Goal: Transaction & Acquisition: Purchase product/service

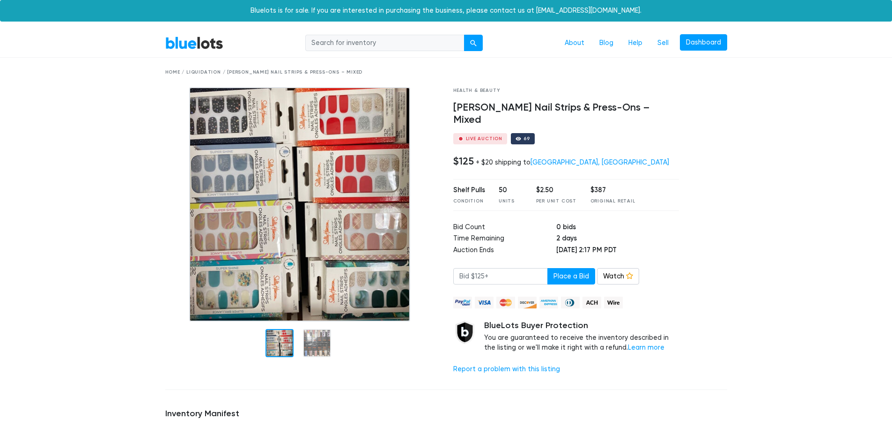
click at [516, 136] on div at bounding box center [519, 139] width 6 height 6
click at [518, 136] on div at bounding box center [519, 139] width 6 height 6
click at [195, 74] on div "Home / Liquidation / Sally Hansen Nail Strips & Press-Ons – Mixed" at bounding box center [446, 72] width 562 height 7
click at [192, 41] on link "BlueLots" at bounding box center [194, 43] width 58 height 14
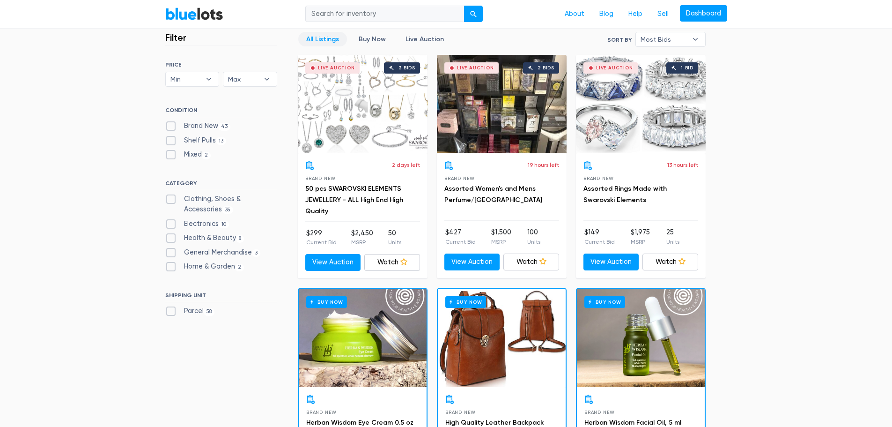
scroll to position [281, 0]
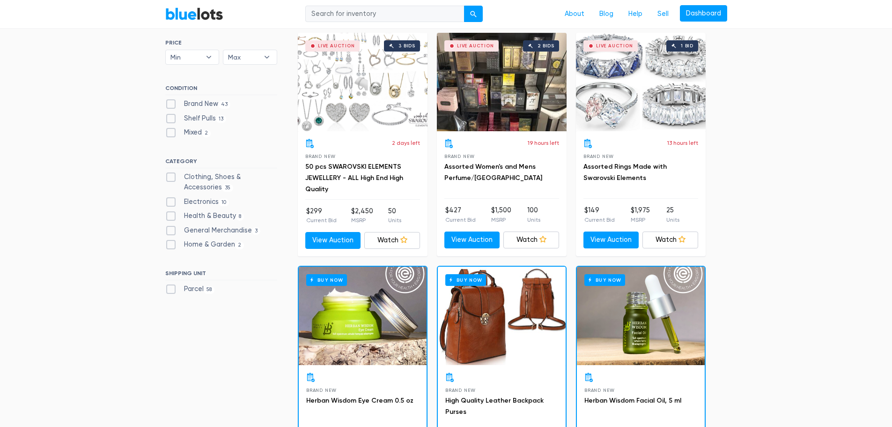
click at [477, 111] on div "Live Auction 2 bids" at bounding box center [502, 82] width 130 height 98
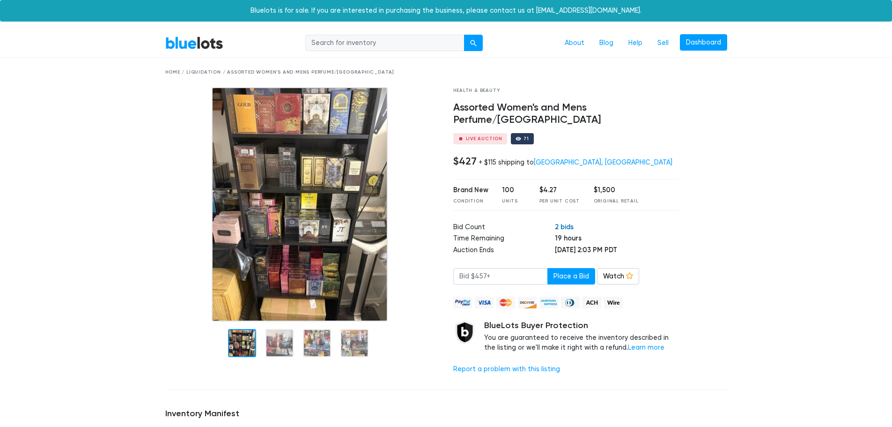
click at [555, 222] on link "2 bids" at bounding box center [564, 226] width 19 height 8
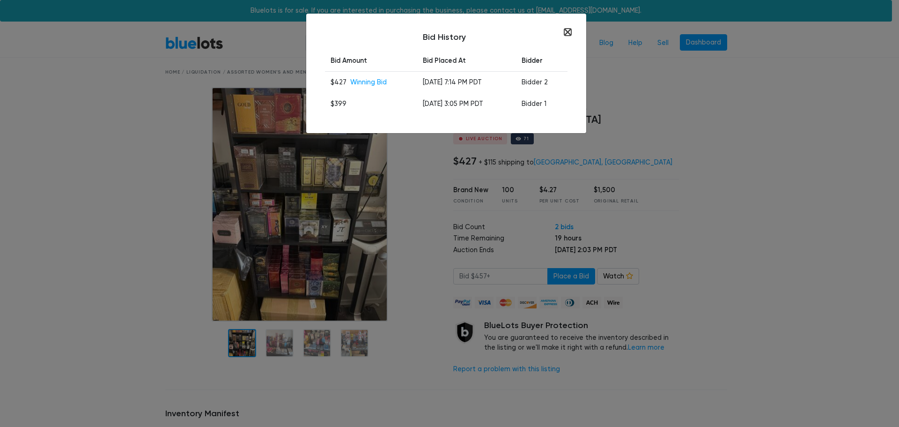
click at [570, 33] on button "button" at bounding box center [567, 32] width 7 height 7
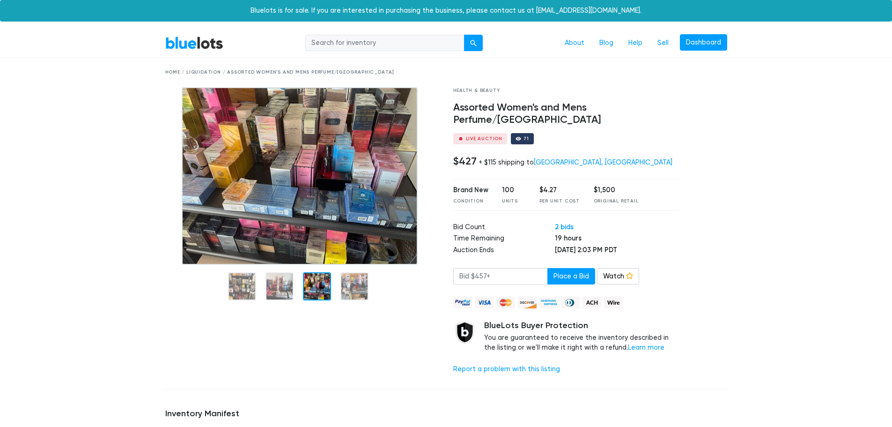
click at [189, 47] on link "BlueLots" at bounding box center [194, 43] width 58 height 14
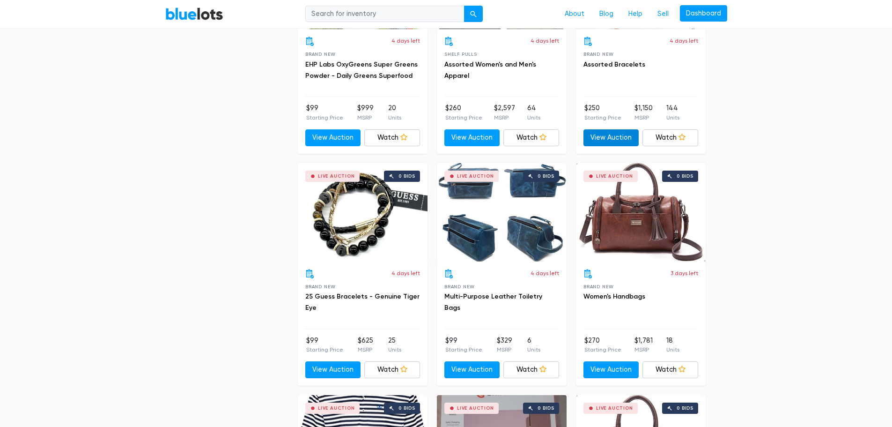
scroll to position [2248, 0]
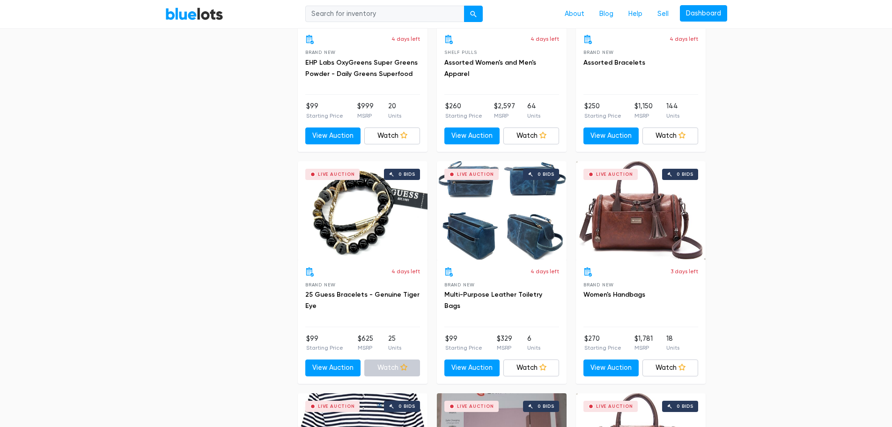
click at [402, 368] on icon at bounding box center [403, 366] width 7 height 7
click at [356, 222] on div "Live Auction 0 bids" at bounding box center [363, 210] width 130 height 98
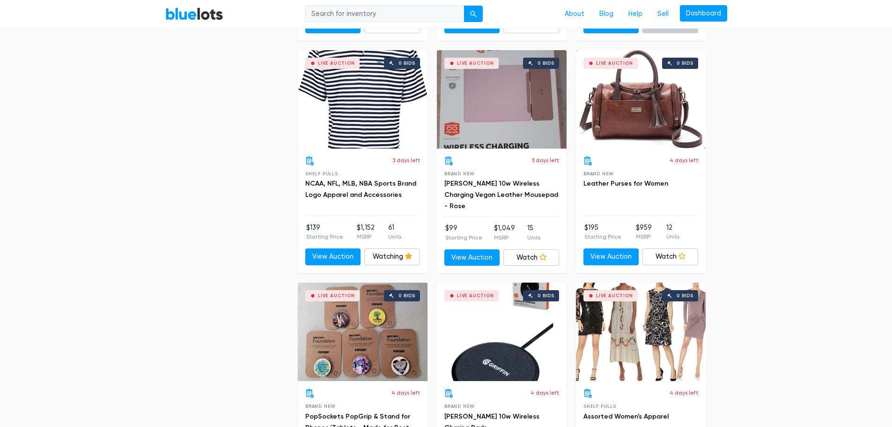
scroll to position [2623, 0]
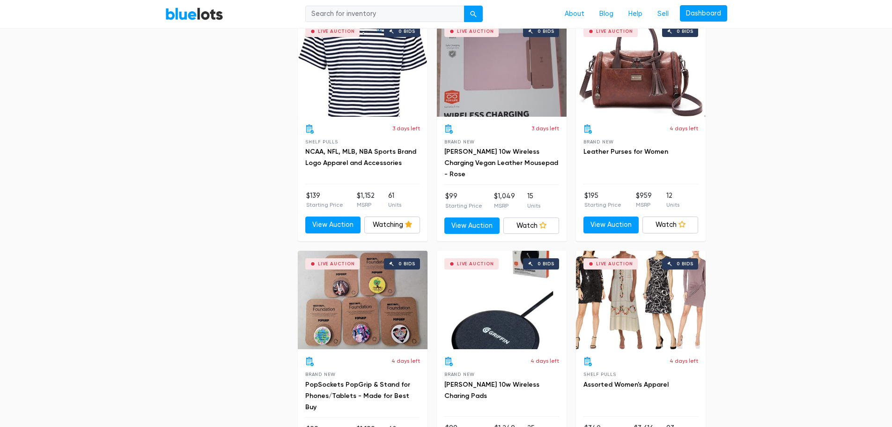
click at [377, 98] on div "Live Auction 0 bids" at bounding box center [363, 67] width 130 height 98
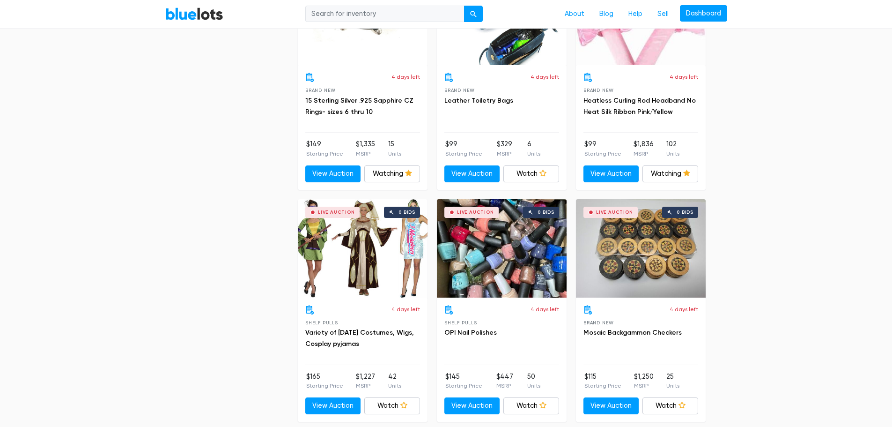
scroll to position [3372, 0]
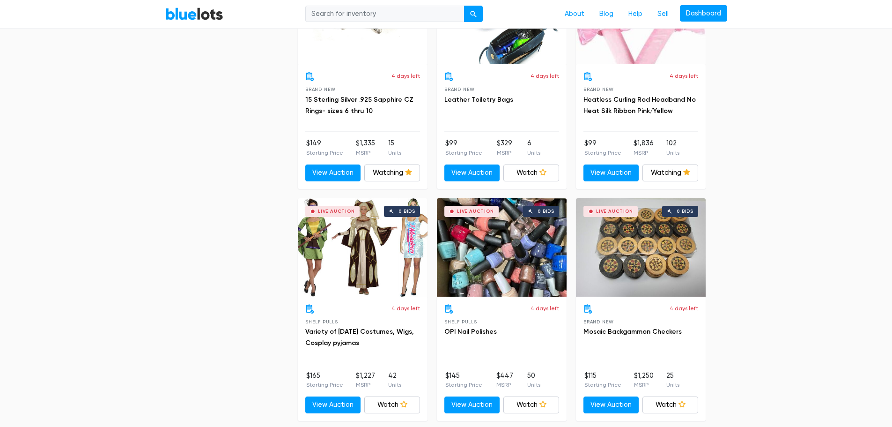
click at [466, 242] on div "Live Auction 0 bids" at bounding box center [502, 247] width 130 height 98
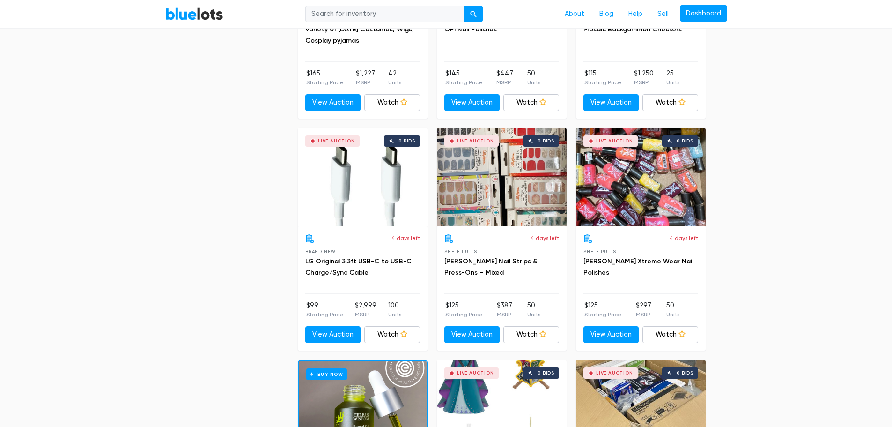
scroll to position [3700, 0]
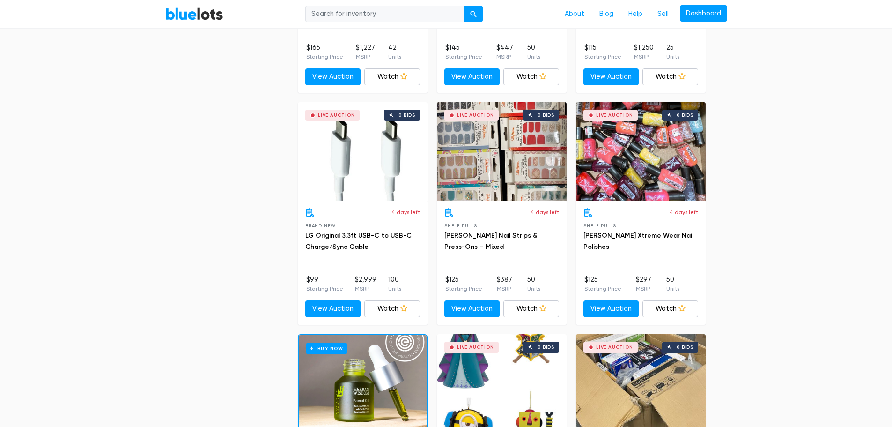
click at [523, 143] on div "Live Auction 0 bids" at bounding box center [502, 151] width 130 height 98
click at [616, 150] on div "Live Auction 0 bids" at bounding box center [641, 151] width 130 height 98
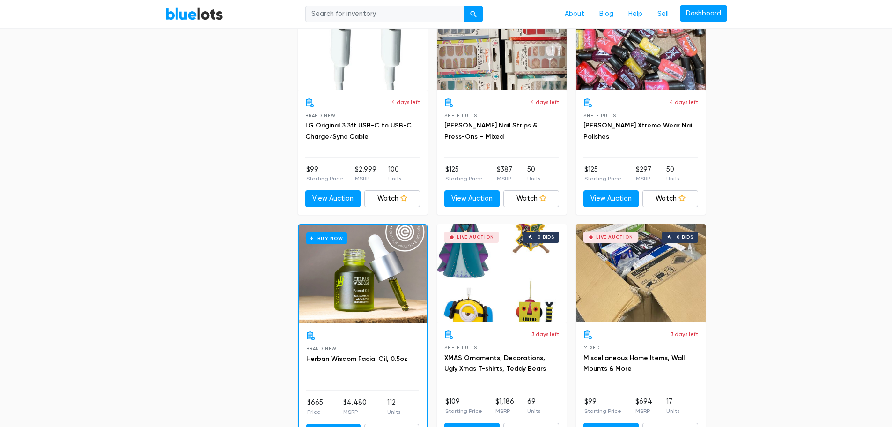
scroll to position [3840, 0]
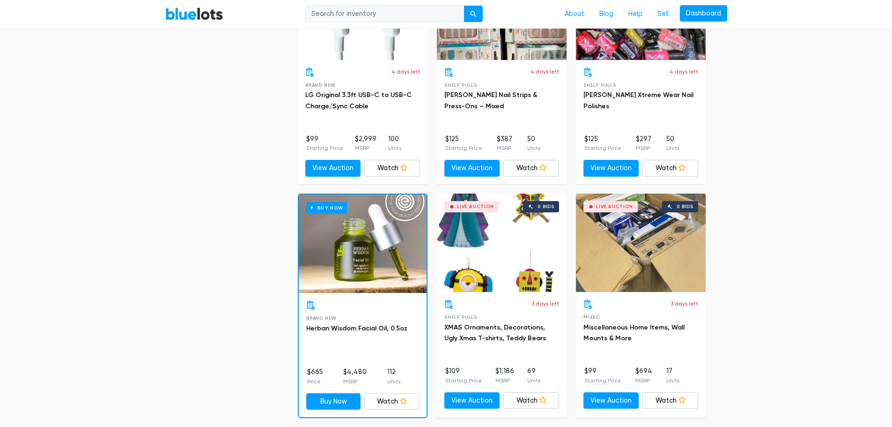
click at [381, 260] on div "Buy Now" at bounding box center [363, 243] width 128 height 98
click at [514, 265] on div "Live Auction 0 bids" at bounding box center [502, 242] width 130 height 98
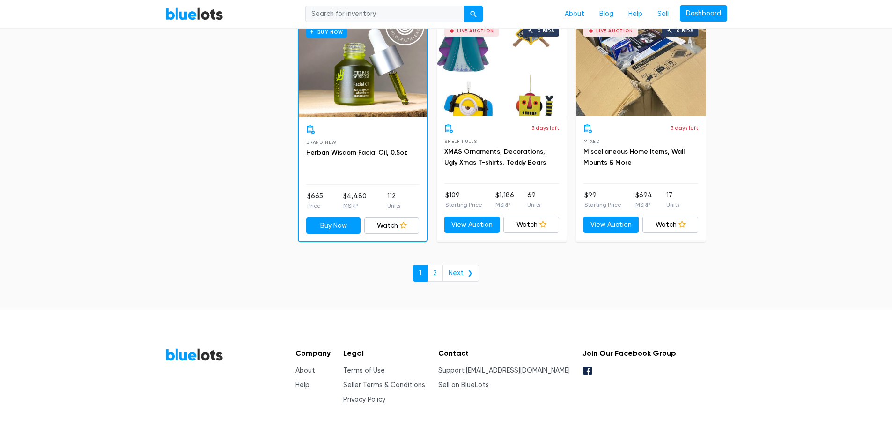
scroll to position [4049, 0]
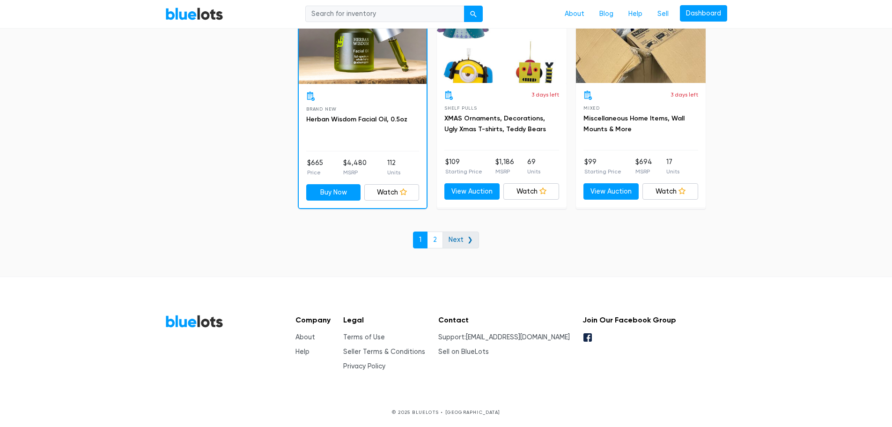
click at [457, 235] on link "Next ❯" at bounding box center [461, 239] width 37 height 17
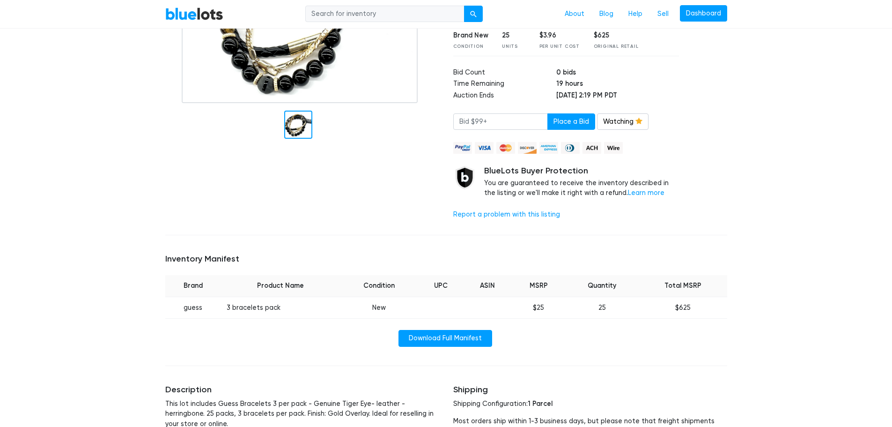
scroll to position [47, 0]
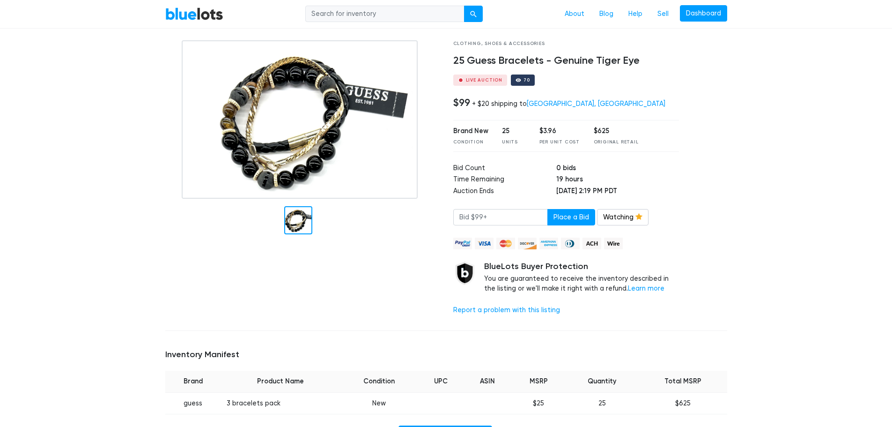
click at [516, 78] on div at bounding box center [519, 80] width 6 height 6
click at [563, 219] on button "Place a Bid" at bounding box center [571, 217] width 48 height 17
click at [473, 218] on input "number" at bounding box center [500, 217] width 95 height 17
type input "99"
click at [565, 216] on button "Place a Bid" at bounding box center [571, 217] width 48 height 17
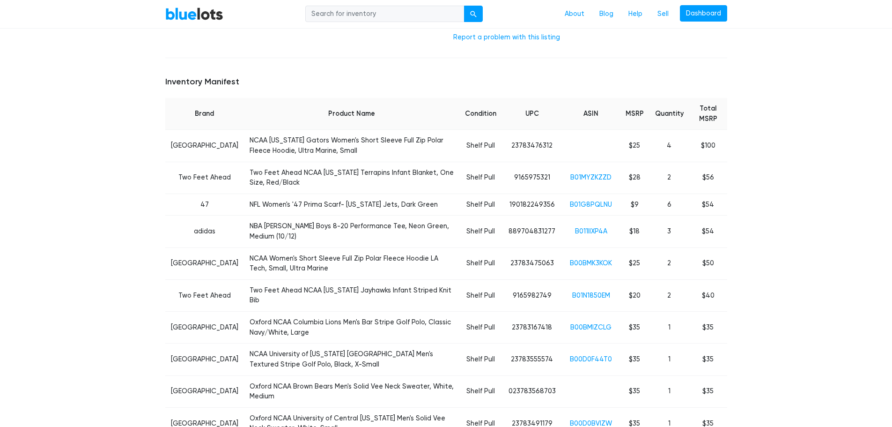
scroll to position [328, 0]
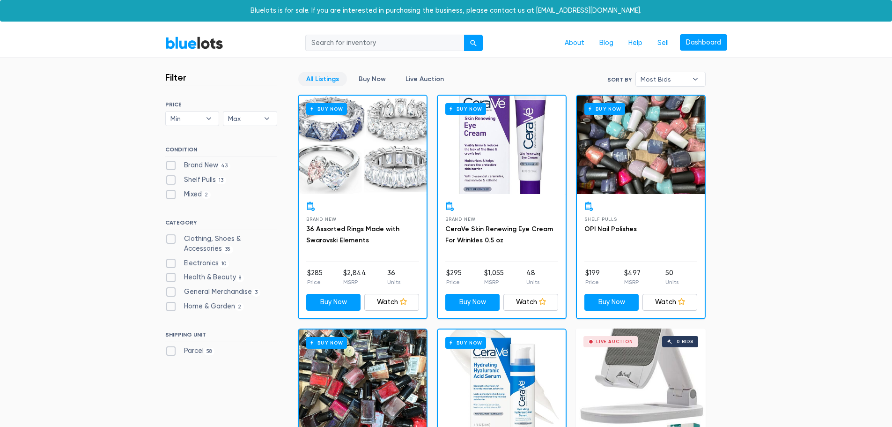
click at [677, 173] on div "Buy Now" at bounding box center [641, 145] width 128 height 98
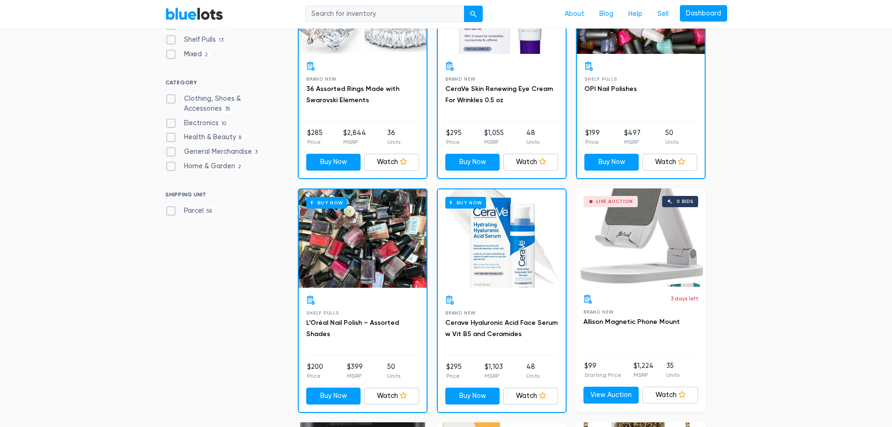
scroll to position [141, 0]
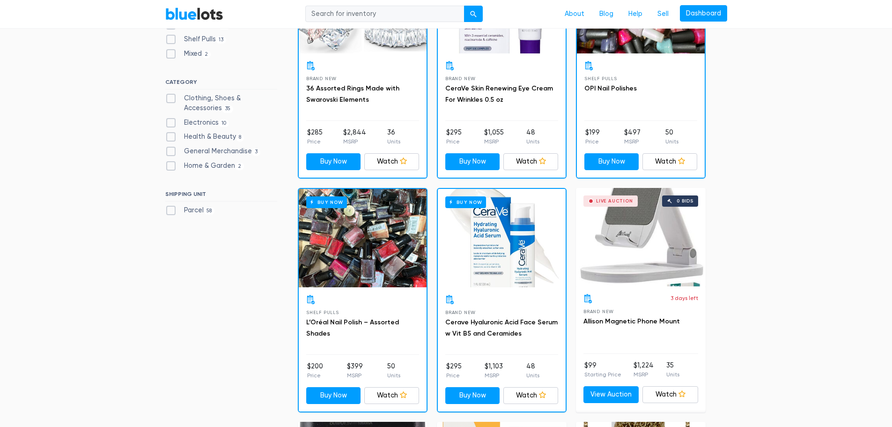
click at [578, 171] on div "Shelf Pulls OPI Nail Polishes $199 Price $497 MSRP 50 Units Buy Now Watch Watch…" at bounding box center [641, 115] width 128 height 124
click at [471, 261] on div "Buy Now" at bounding box center [502, 238] width 128 height 98
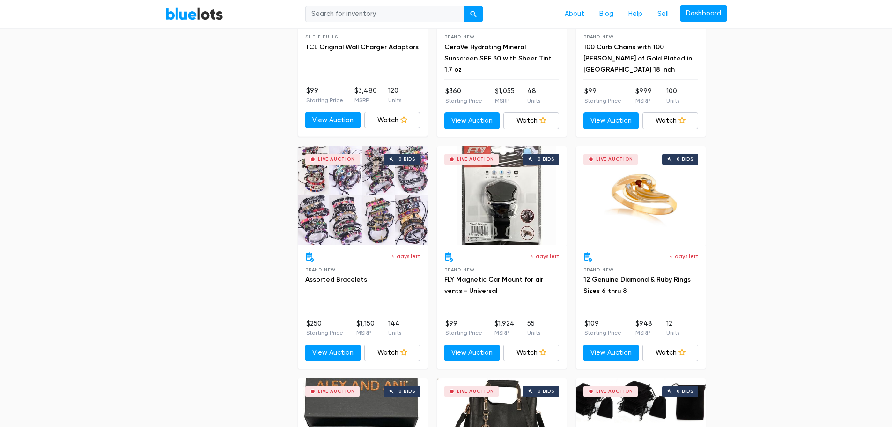
scroll to position [656, 0]
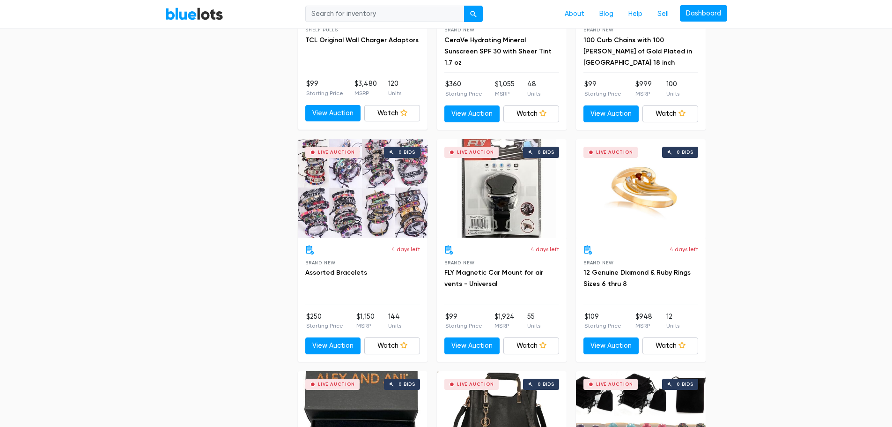
click at [632, 195] on div "Live Auction 0 bids" at bounding box center [641, 188] width 130 height 98
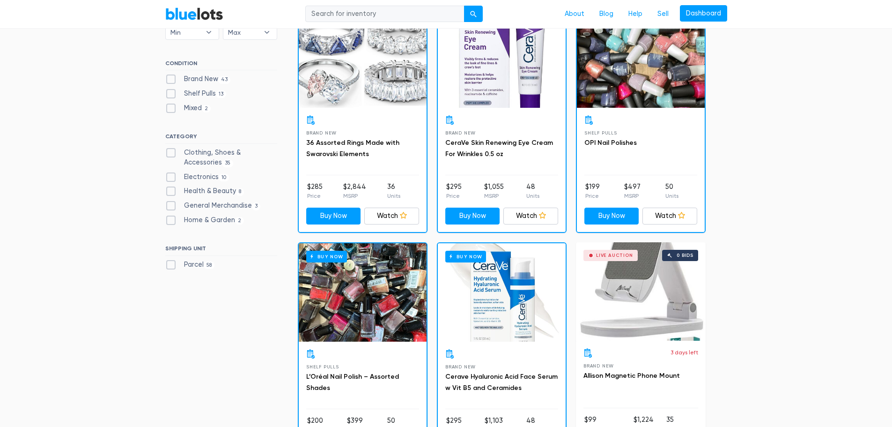
scroll to position [0, 0]
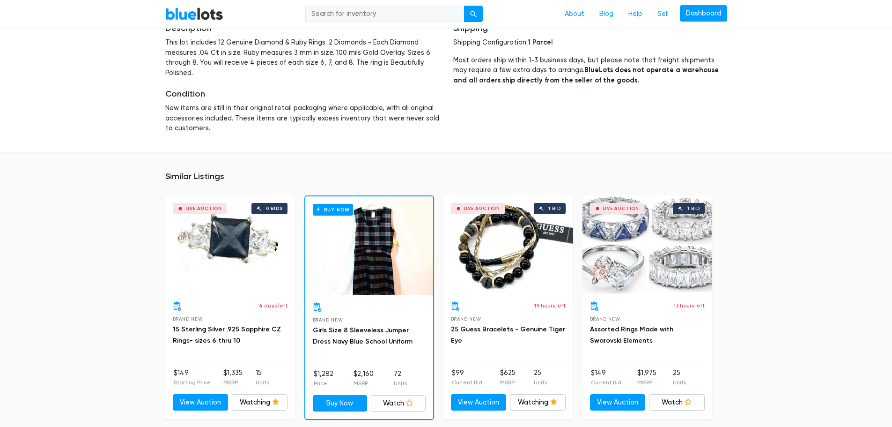
scroll to position [562, 0]
